Goal: Task Accomplishment & Management: Manage account settings

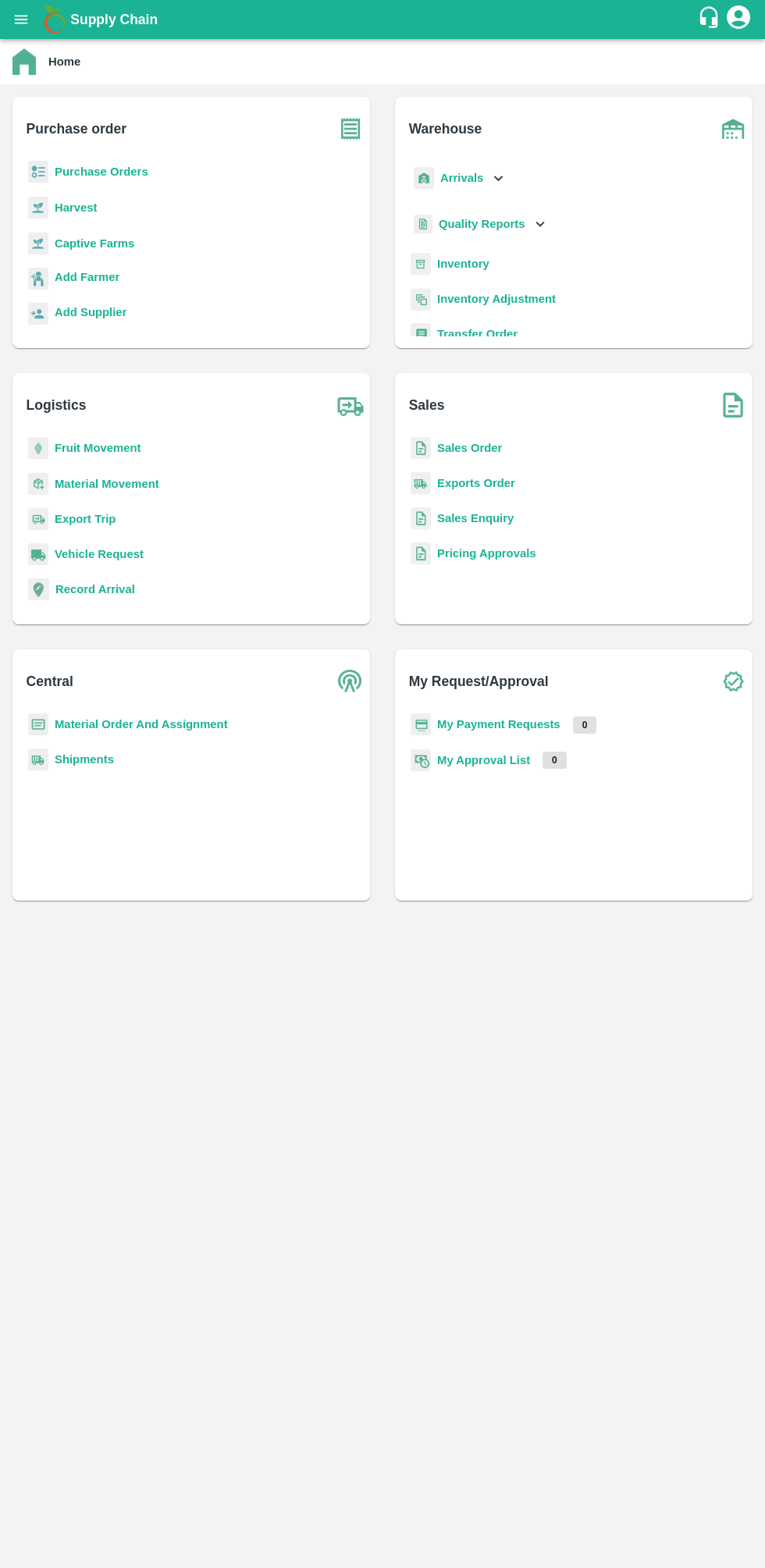
click at [467, 446] on b "Sales Order" at bounding box center [469, 448] width 65 height 12
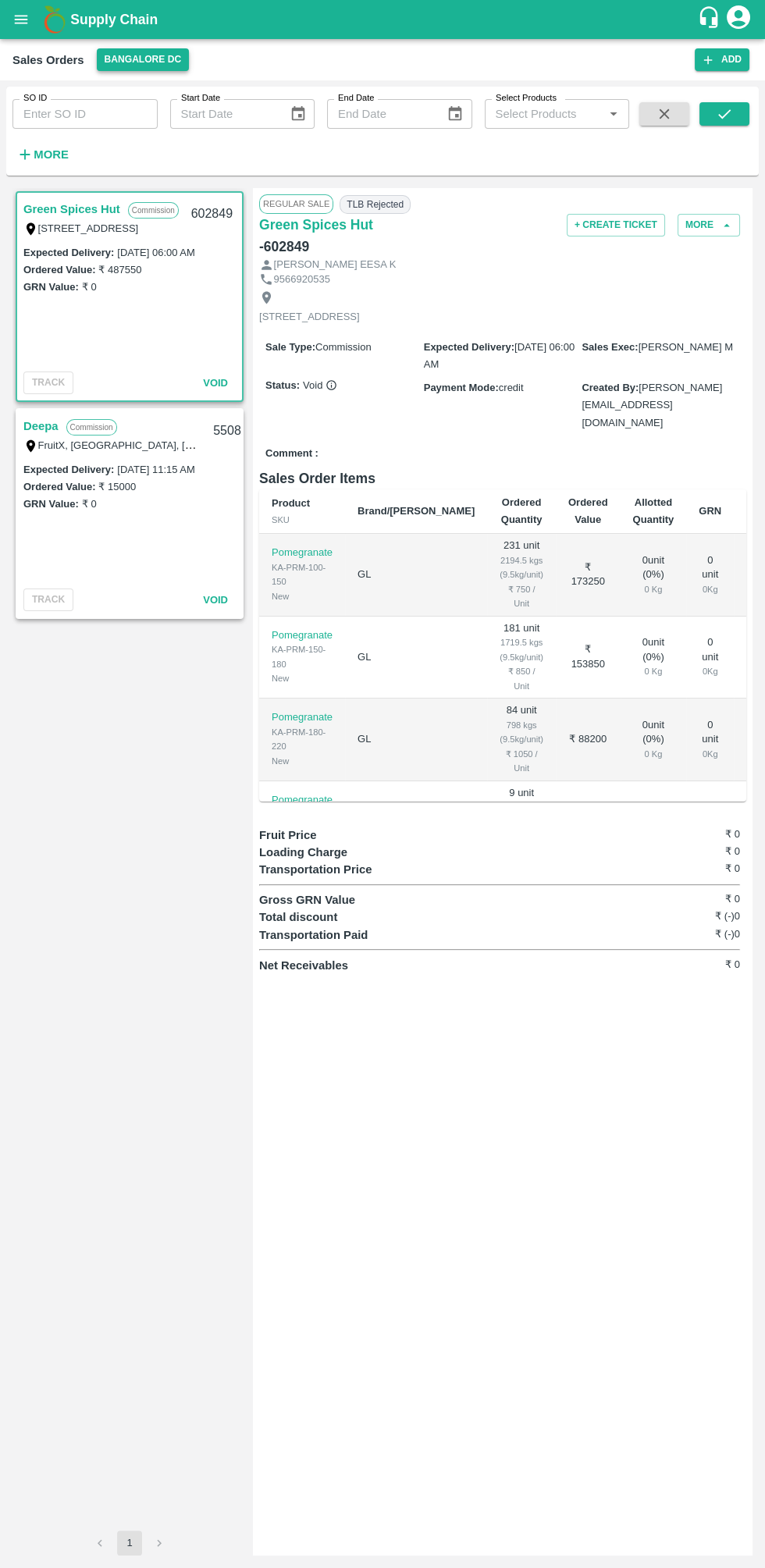
click at [151, 61] on button "Bangalore DC" at bounding box center [143, 59] width 93 height 23
click at [166, 148] on li "FruitX [GEOGRAPHIC_DATA]" at bounding box center [168, 145] width 179 height 27
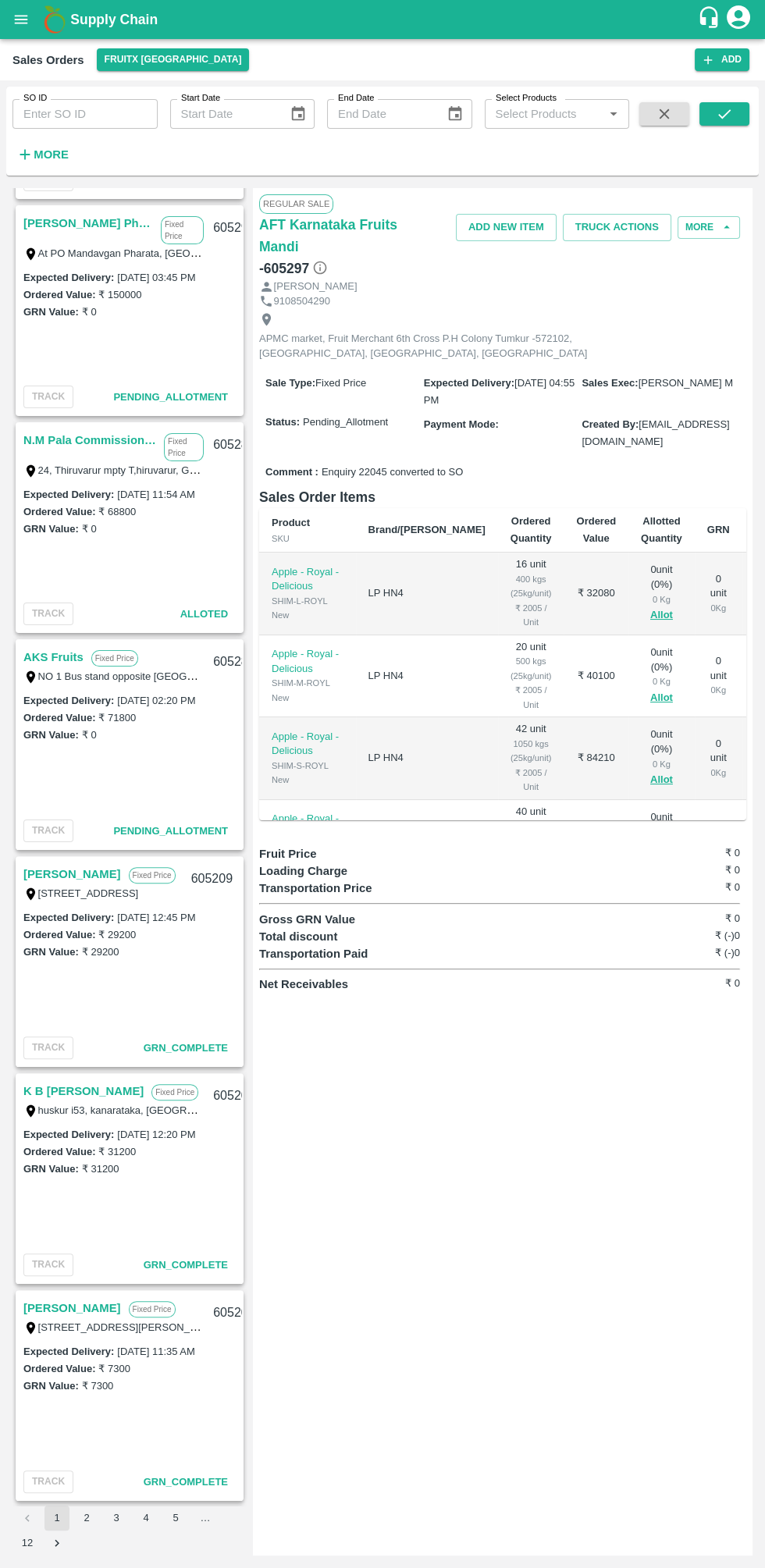
scroll to position [276, 0]
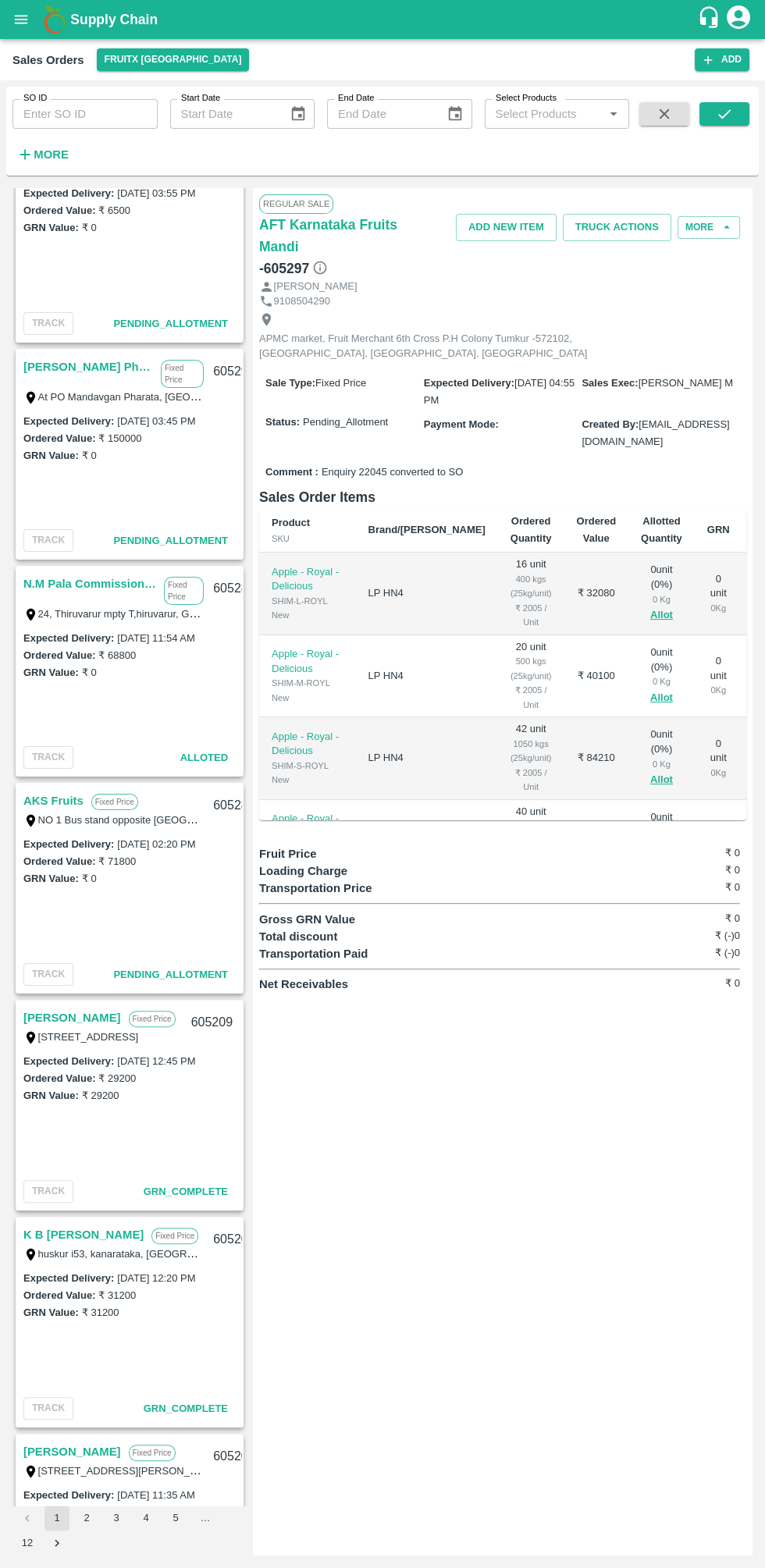
click at [65, 795] on link "AKS Fruits" at bounding box center [53, 801] width 60 height 20
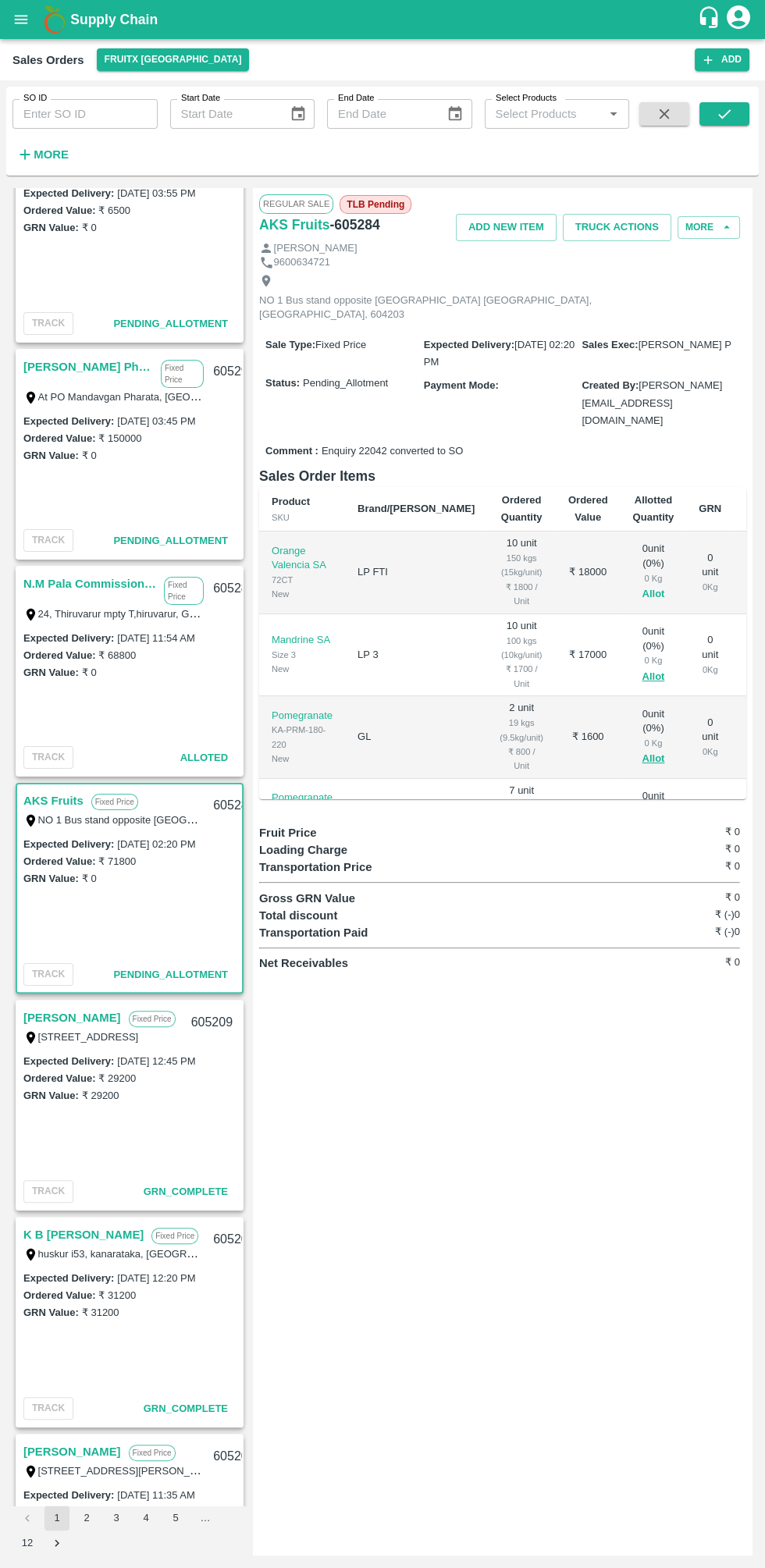
click at [641, 585] on button "Allot" at bounding box center [652, 594] width 23 height 18
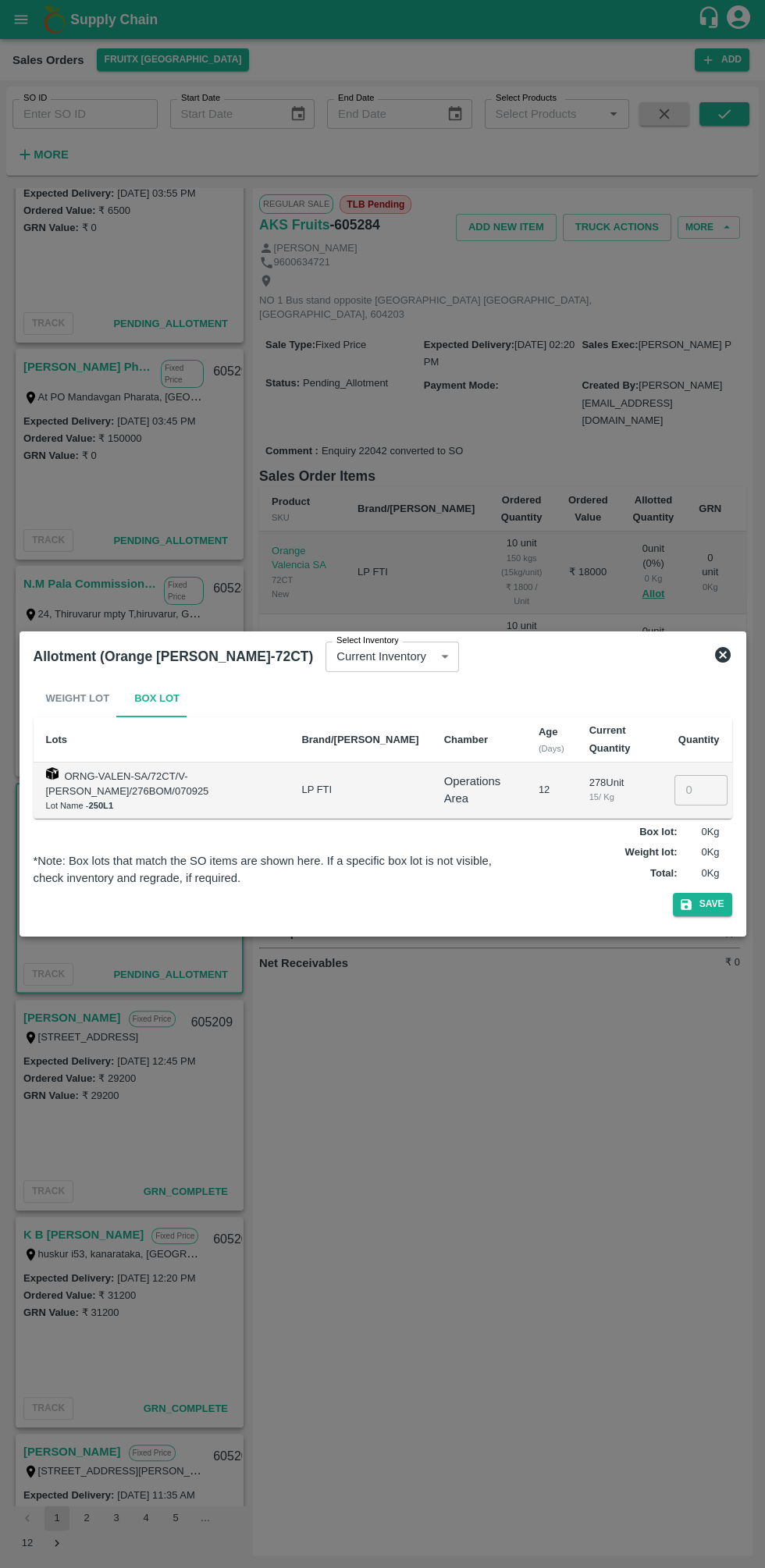
click at [708, 801] on input "number" at bounding box center [700, 790] width 53 height 30
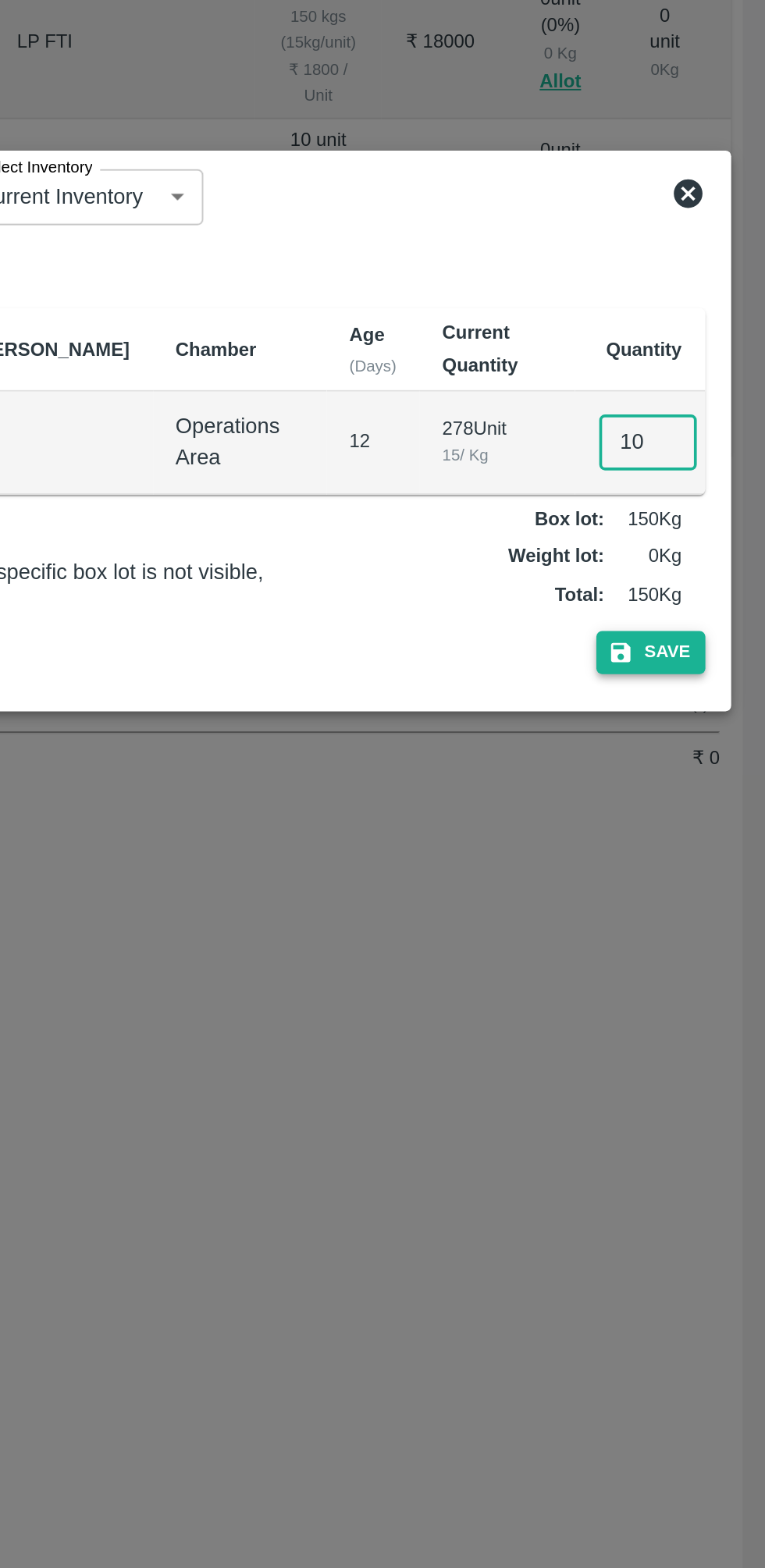
type input "10"
click at [719, 913] on button "Save" at bounding box center [702, 904] width 59 height 23
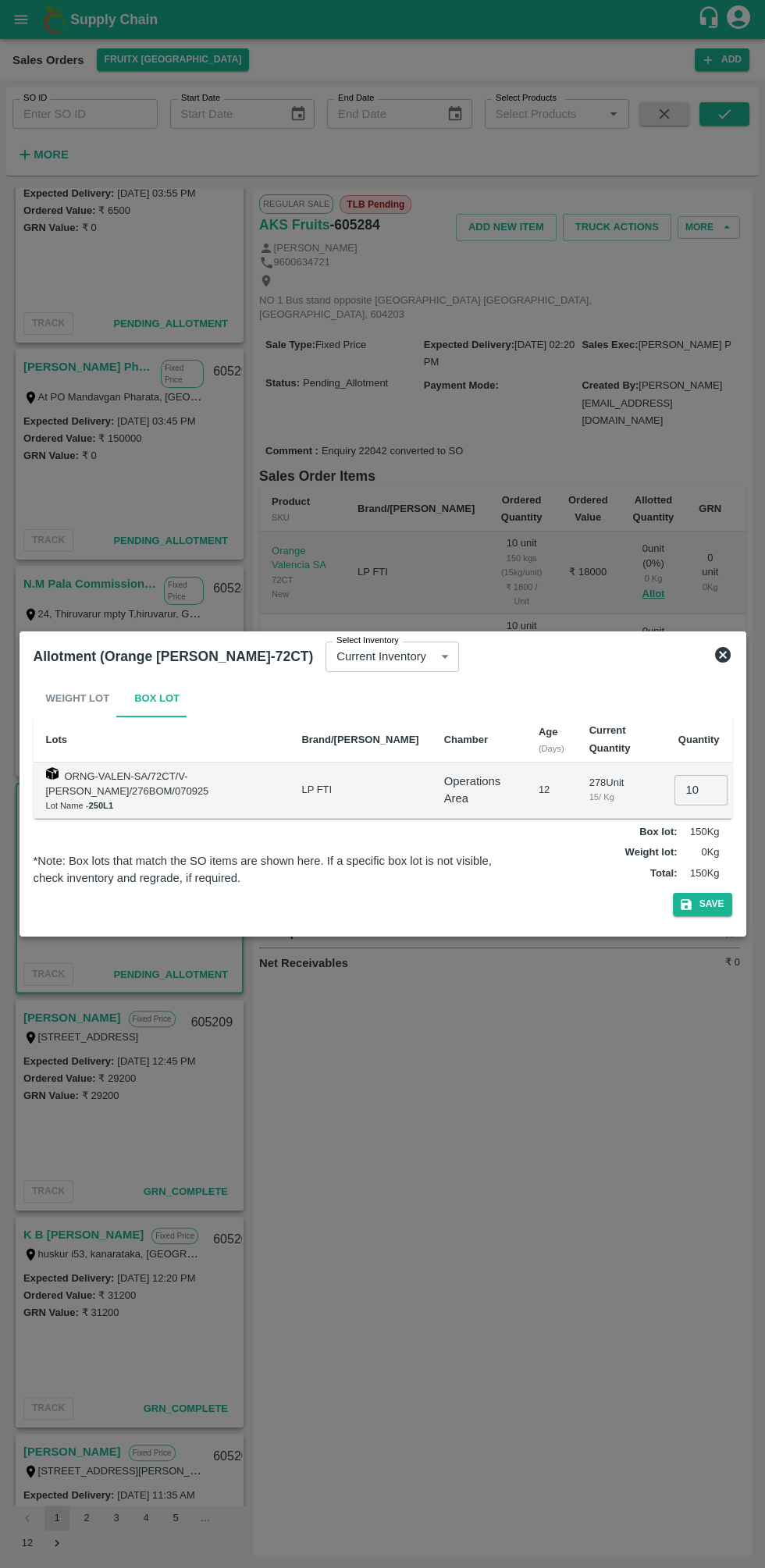
click at [722, 655] on icon at bounding box center [722, 654] width 19 height 19
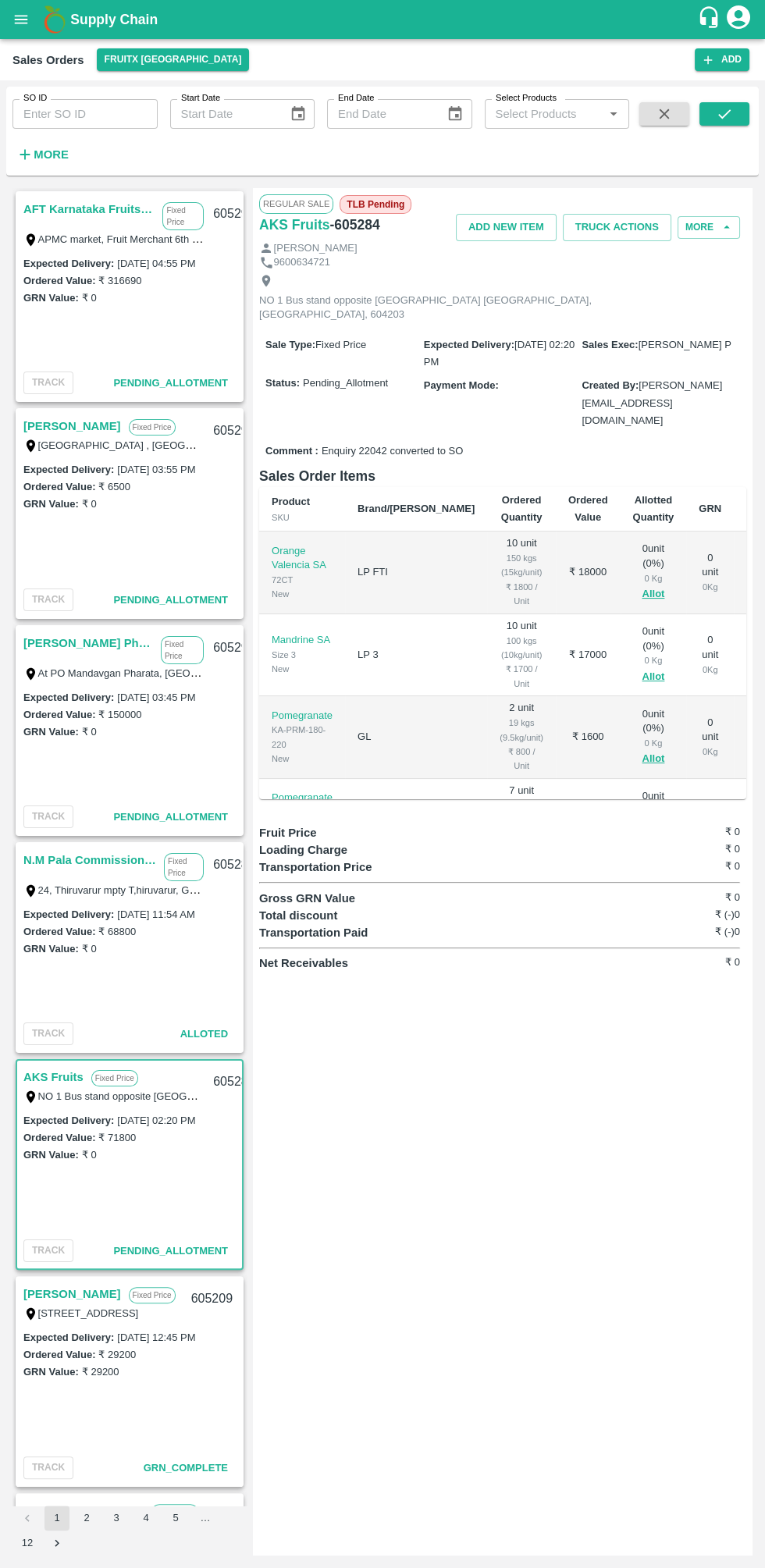
click at [102, 634] on link "[PERSON_NAME] Pharate" at bounding box center [88, 643] width 130 height 20
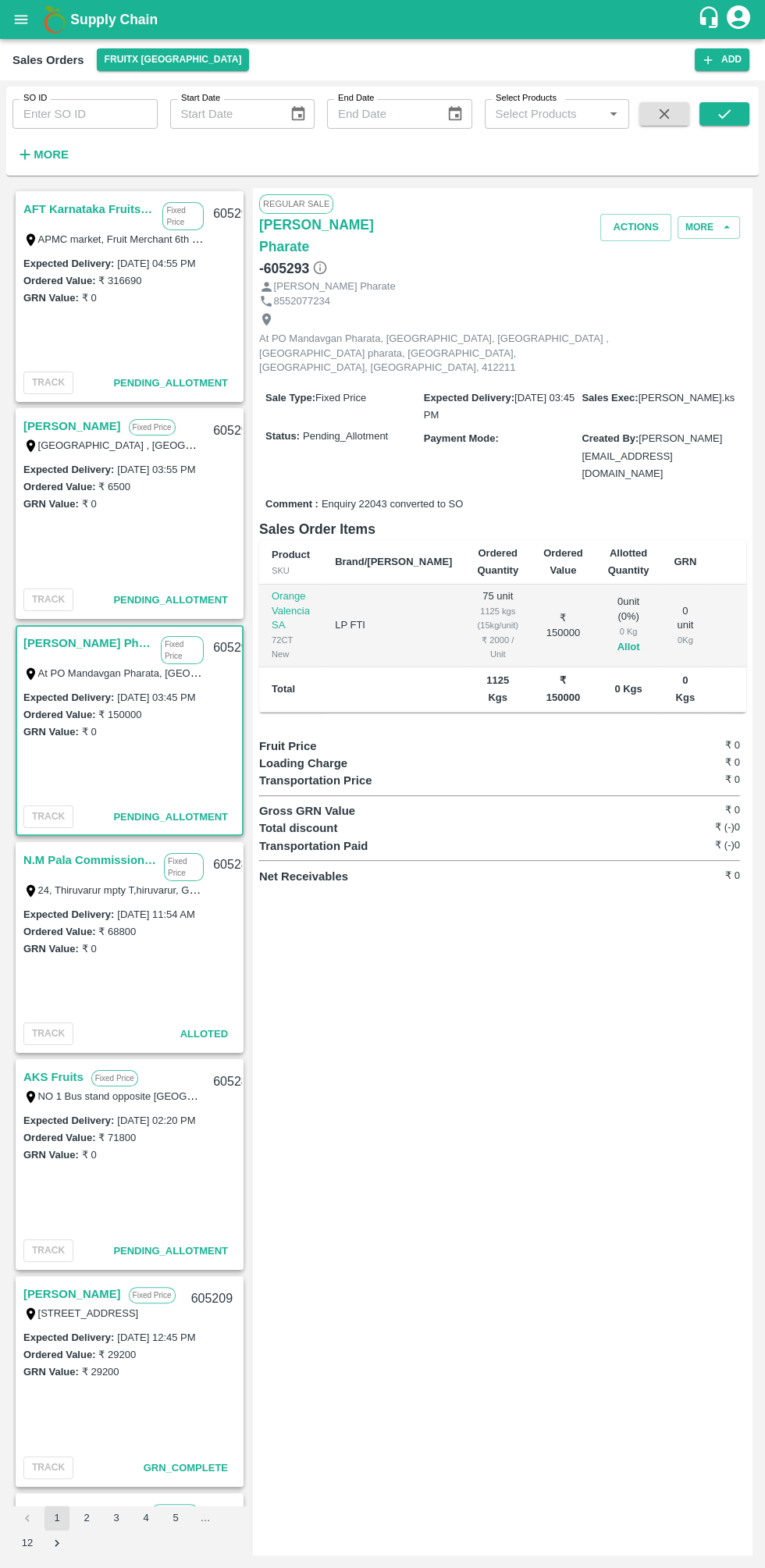
click at [617, 638] on button "Allot" at bounding box center [628, 647] width 23 height 18
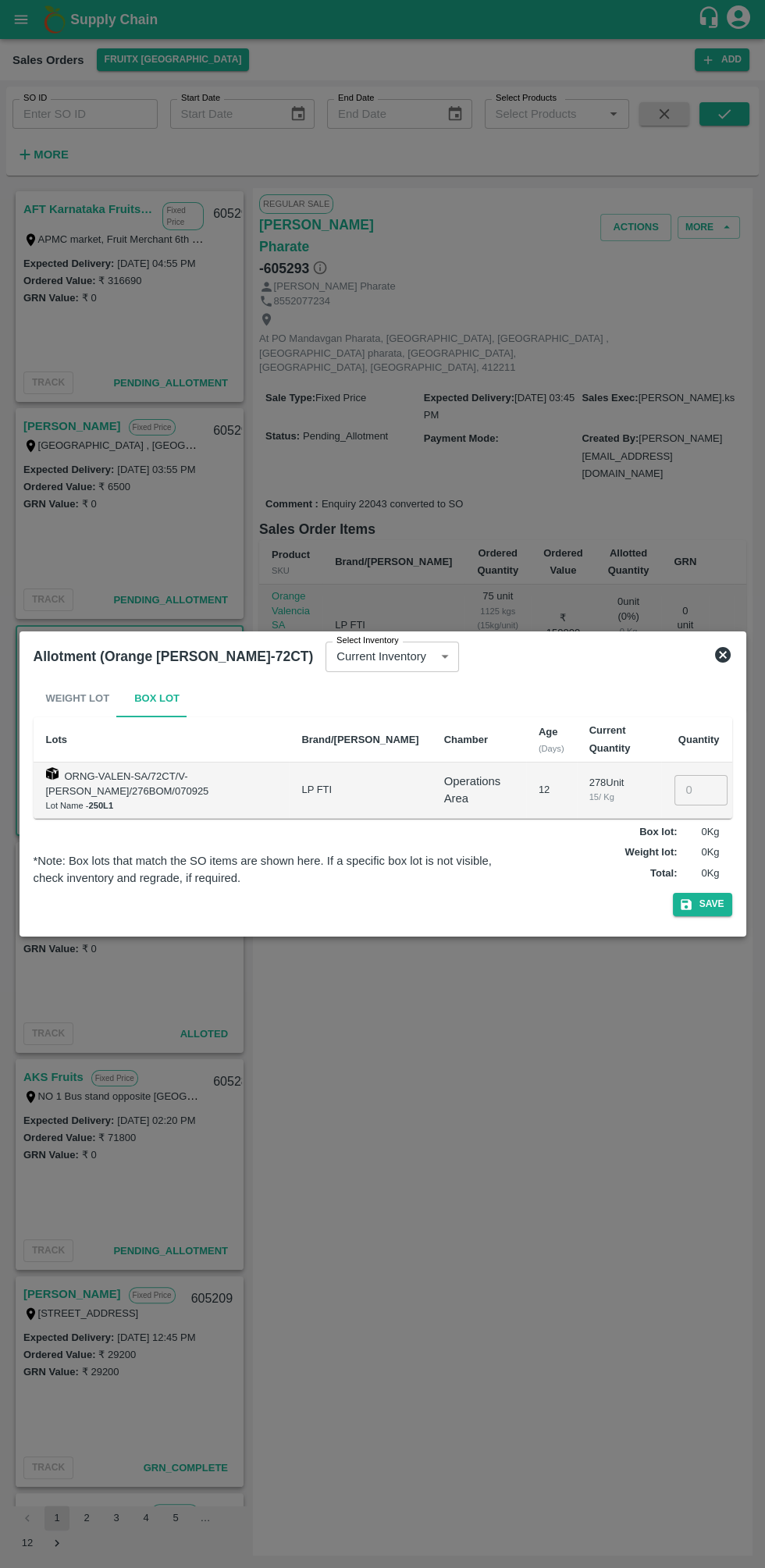
click at [701, 788] on input "number" at bounding box center [700, 790] width 53 height 30
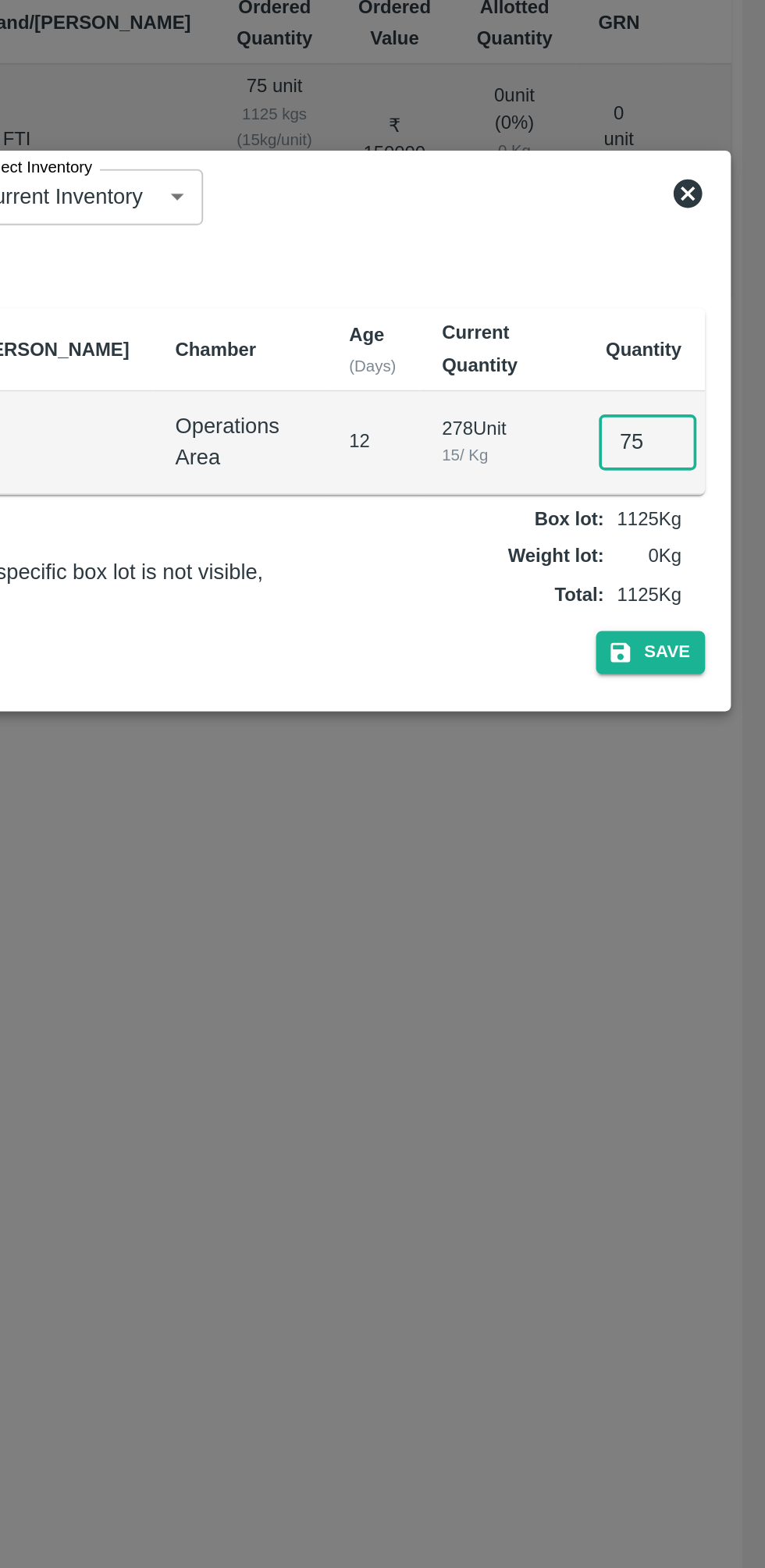
type input "75"
click at [721, 883] on div "Box lot : 1125 Kg Weight lot : 0 Kg Total : 1125 Kg" at bounding box center [615, 853] width 233 height 69
click at [710, 903] on button "Save" at bounding box center [702, 904] width 59 height 23
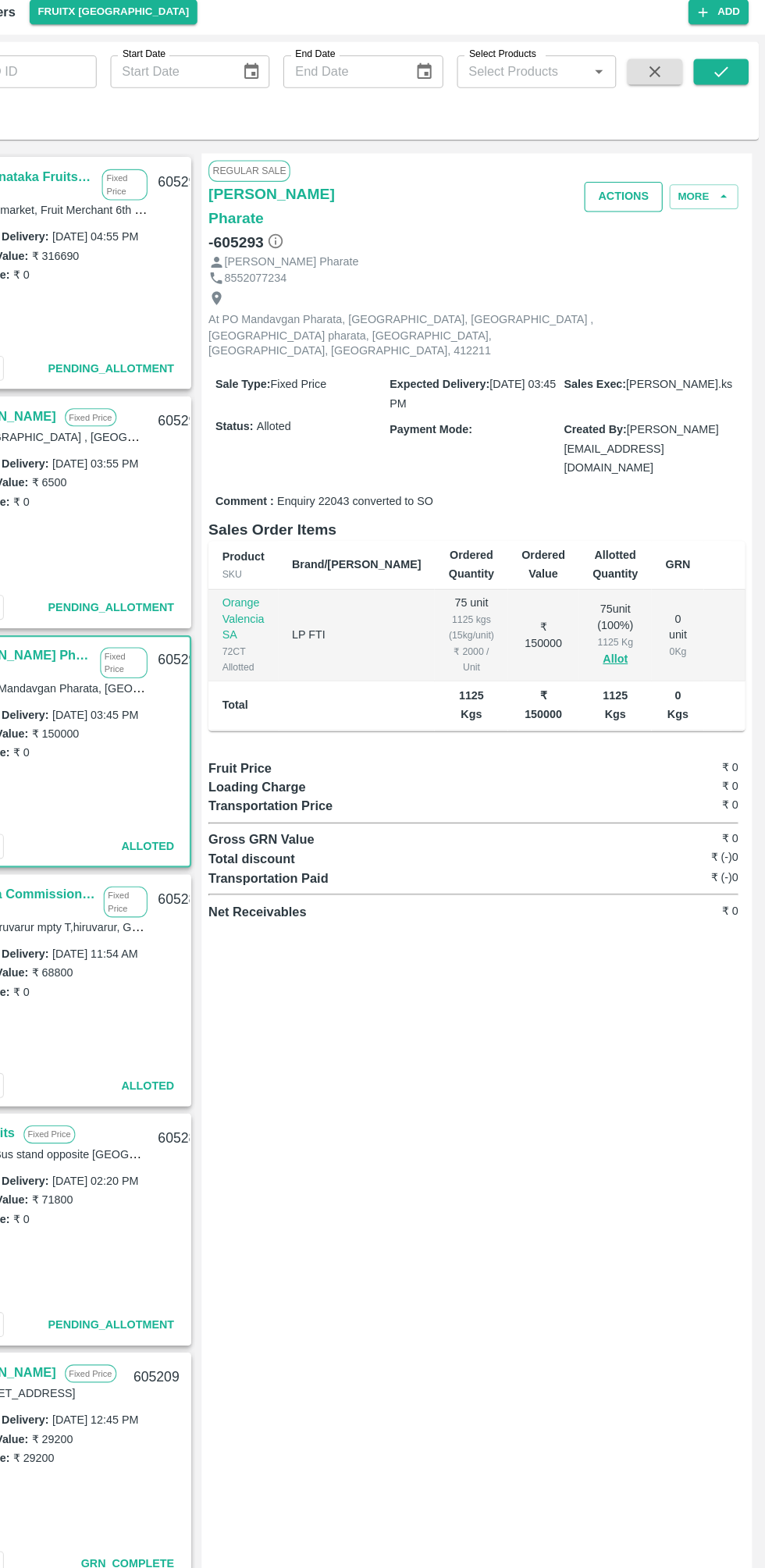
click at [654, 222] on button "Actions" at bounding box center [635, 227] width 71 height 27
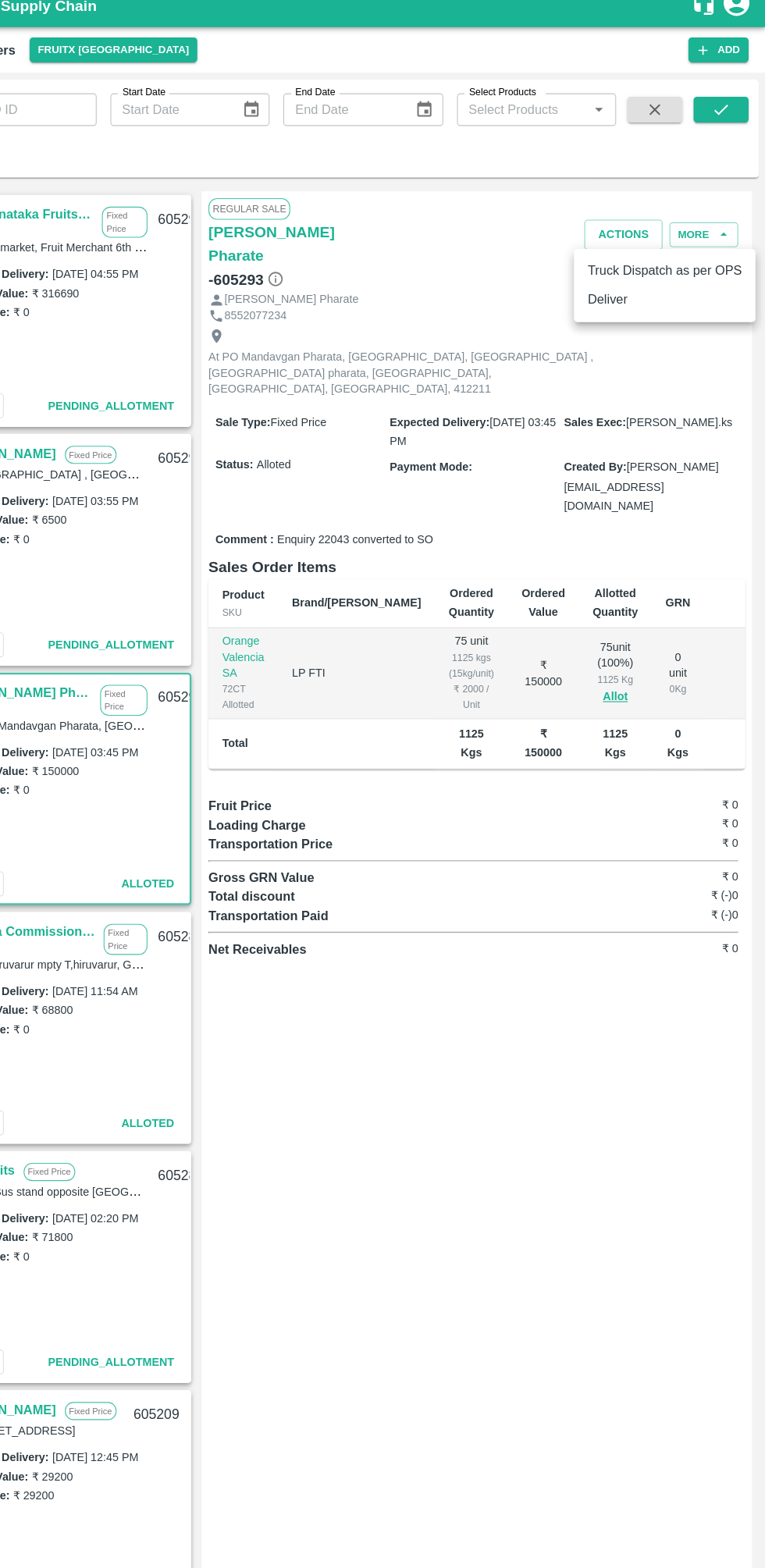
click at [670, 284] on li "Deliver" at bounding box center [673, 286] width 165 height 27
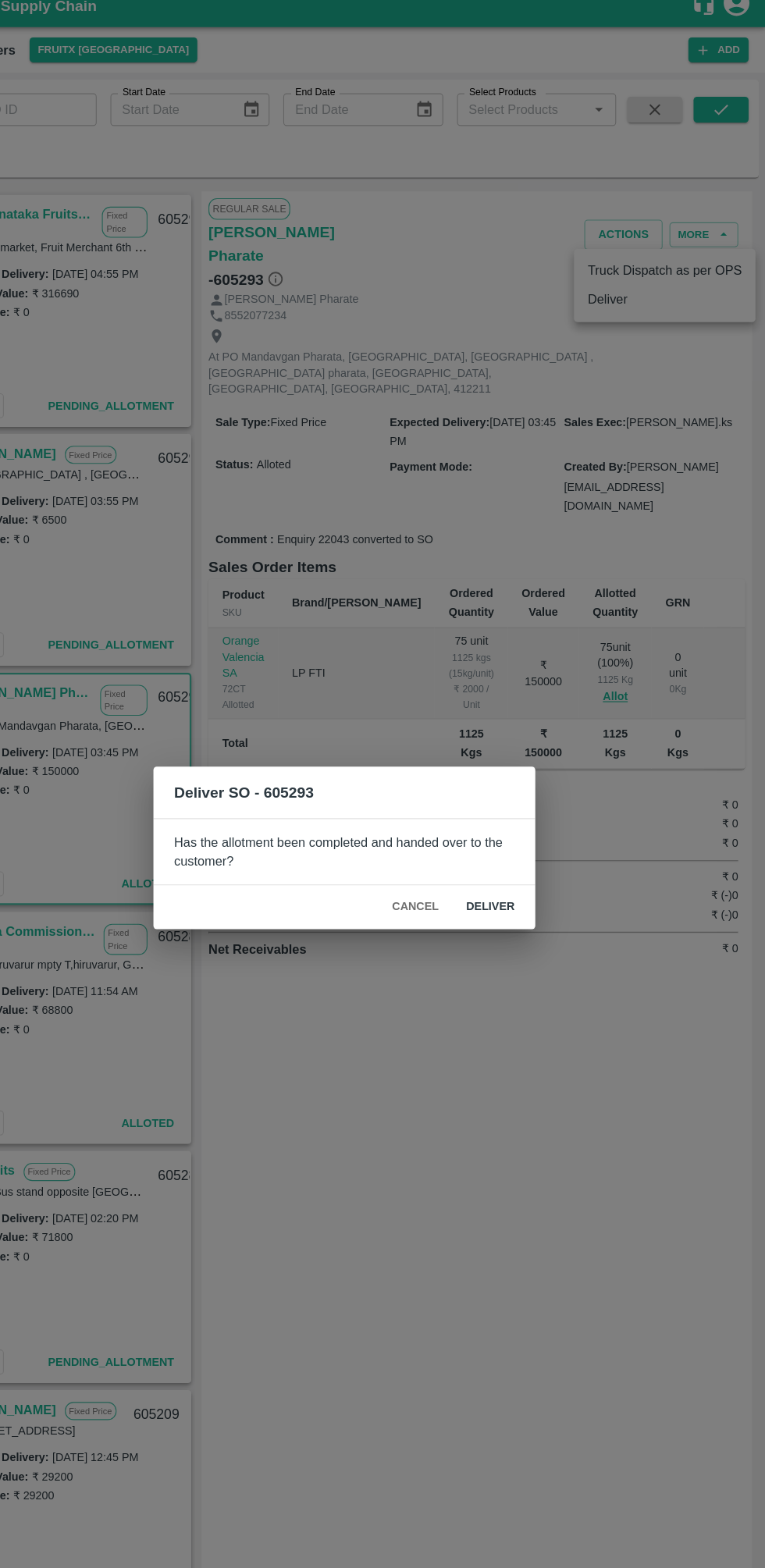
click at [525, 847] on button "Deliver" at bounding box center [515, 837] width 69 height 27
